Goal: Transaction & Acquisition: Purchase product/service

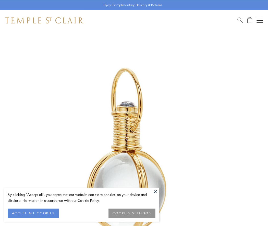
scroll to position [133, 0]
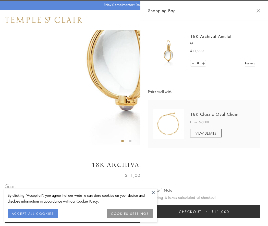
click at [204, 212] on button "Checkout $11,000" at bounding box center [204, 211] width 112 height 13
